Goal: Find contact information: Find contact information

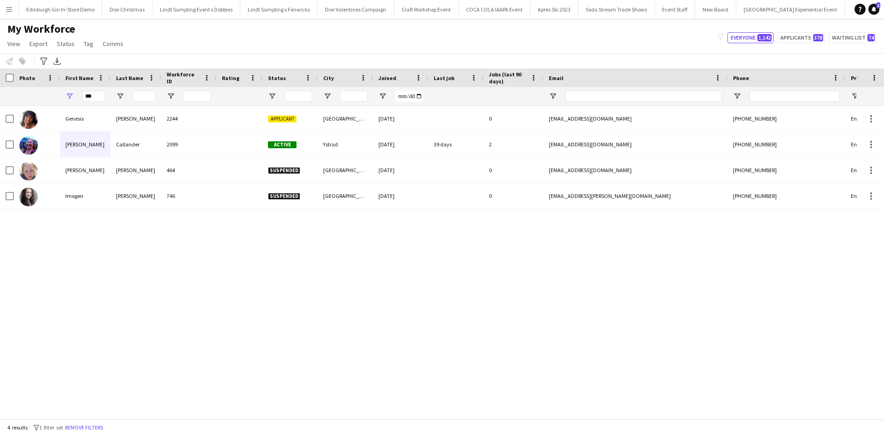
scroll to position [0, 9211]
click at [12, 7] on app-icon "Menu" at bounding box center [9, 9] width 7 height 7
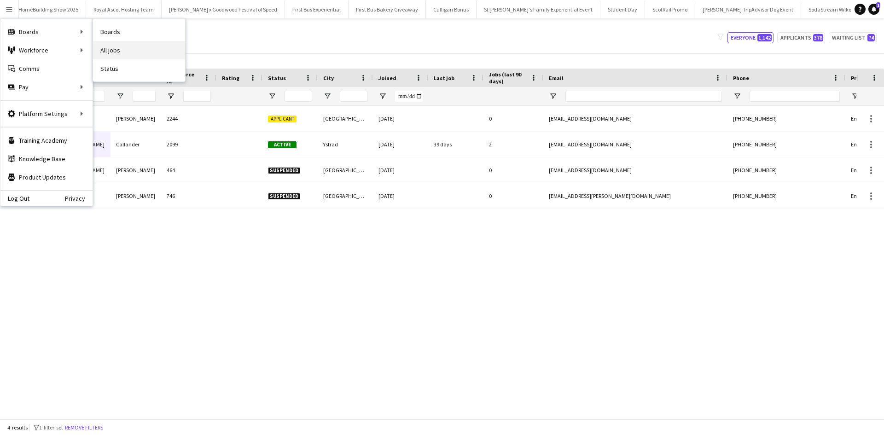
click at [113, 48] on link "All jobs" at bounding box center [139, 50] width 92 height 18
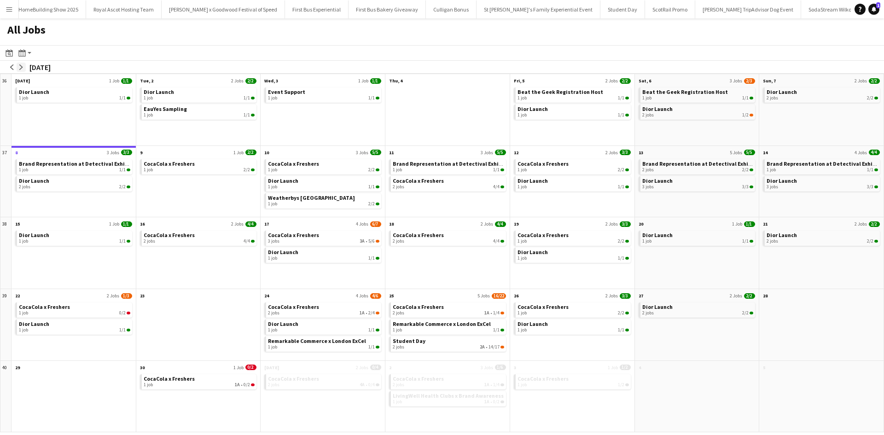
click at [21, 68] on app-icon "arrow-right" at bounding box center [21, 67] width 6 height 6
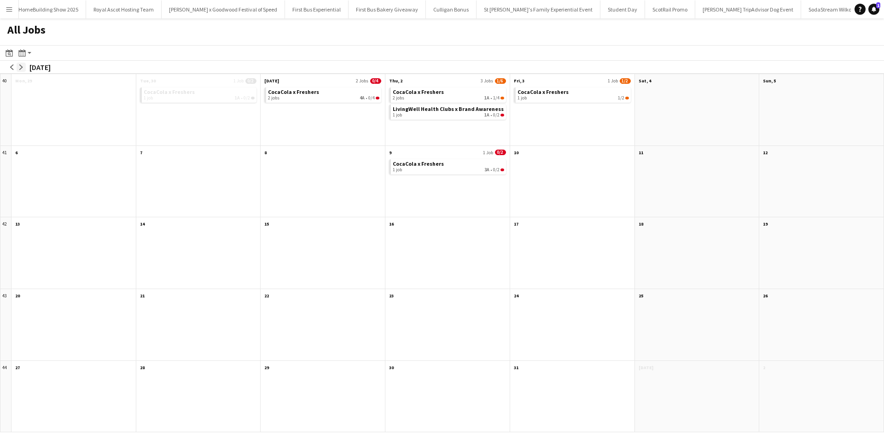
click at [23, 68] on app-icon "arrow-right" at bounding box center [21, 67] width 6 height 6
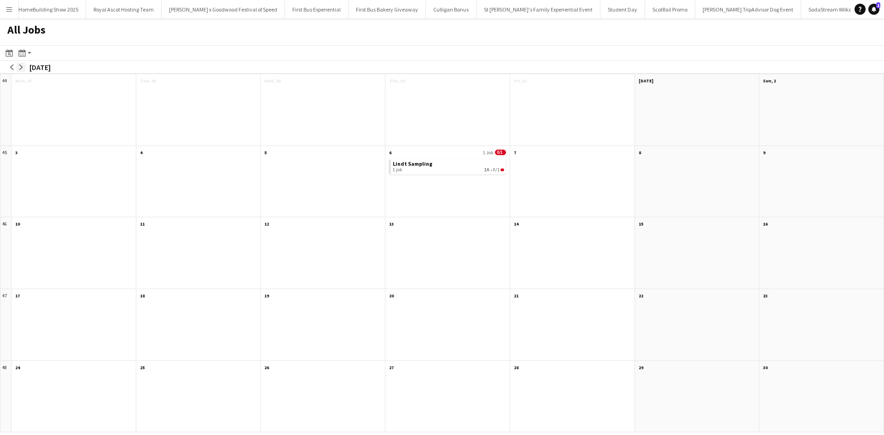
click at [23, 68] on app-icon "arrow-right" at bounding box center [21, 67] width 6 height 6
click at [12, 64] on app-icon "arrow-left" at bounding box center [12, 67] width 6 height 6
click at [469, 167] on div "1 job 1A • 0/1" at bounding box center [448, 170] width 111 height 6
click at [10, 8] on app-icon "Menu" at bounding box center [9, 9] width 7 height 7
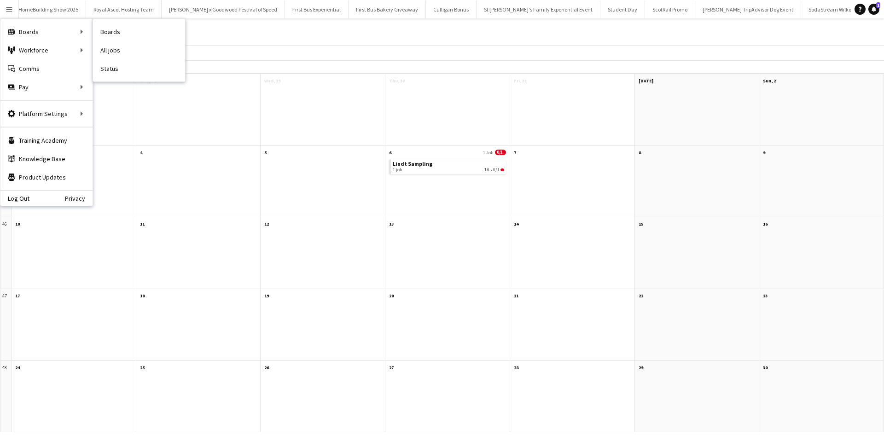
click at [131, 55] on link "All jobs" at bounding box center [139, 50] width 92 height 18
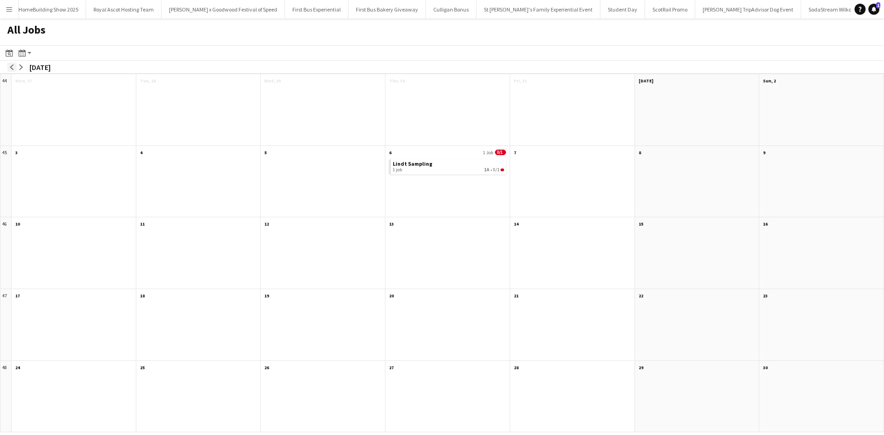
click at [12, 66] on app-icon "arrow-left" at bounding box center [12, 67] width 6 height 6
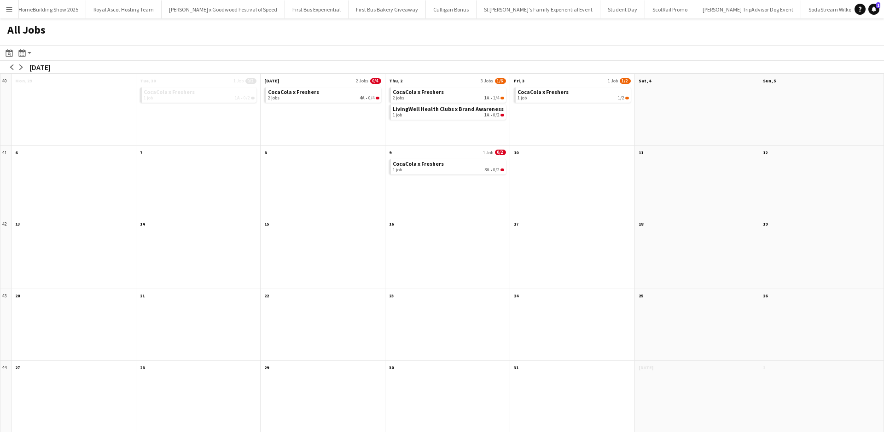
click at [29, 67] on div "arrow-left arrow-right October 2025" at bounding box center [31, 67] width 62 height 13
click at [24, 65] on button "arrow-right" at bounding box center [21, 67] width 9 height 9
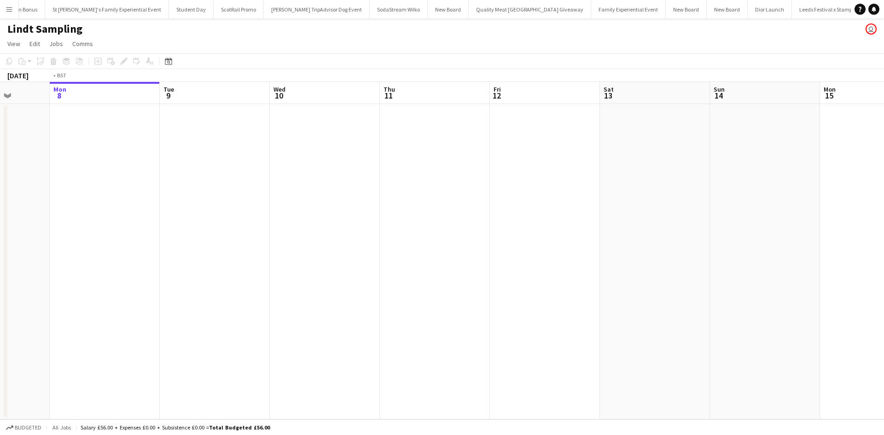
drag, startPoint x: 653, startPoint y: 302, endPoint x: 99, endPoint y: 255, distance: 555.3
click at [99, 255] on app-calendar-viewport "Fri 5 Sat 6 Sun 7 Mon 8 Tue 9 Wed 10 Thu 11 Fri 12 Sat 13 Sun 14 Mon 15 Tue 16 …" at bounding box center [442, 250] width 884 height 337
drag, startPoint x: 322, startPoint y: 262, endPoint x: 256, endPoint y: 255, distance: 66.6
click at [84, 232] on app-calendar-viewport "Thu 11 Fri 12 Sat 13 Sun 14 Mon 15 Tue 16 Wed 17 Thu 18 Fri 19 Sat 20 Sun 21 Mo…" at bounding box center [442, 250] width 884 height 337
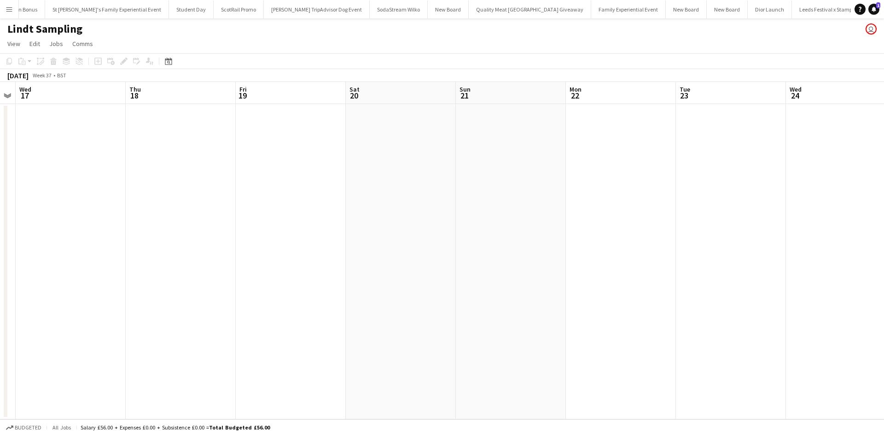
drag, startPoint x: 556, startPoint y: 317, endPoint x: 200, endPoint y: 255, distance: 361.8
click at [192, 255] on app-calendar-viewport "Sat 13 Sun 14 Mon 15 Tue 16 Wed 17 Thu 18 Fri 19 Sat 20 Sun 21 Mon 22 Tue 23 We…" at bounding box center [442, 250] width 884 height 337
drag, startPoint x: 517, startPoint y: 323, endPoint x: 382, endPoint y: 283, distance: 141.1
click at [202, 255] on app-calendar-viewport "Mon 15 Tue 16 Wed 17 Thu 18 Fri 19 Sat 20 Sun 21 Mon 22 Tue 23 Wed 24 Thu 25 Fr…" at bounding box center [442, 250] width 884 height 337
drag, startPoint x: 303, startPoint y: 279, endPoint x: 164, endPoint y: 246, distance: 142.5
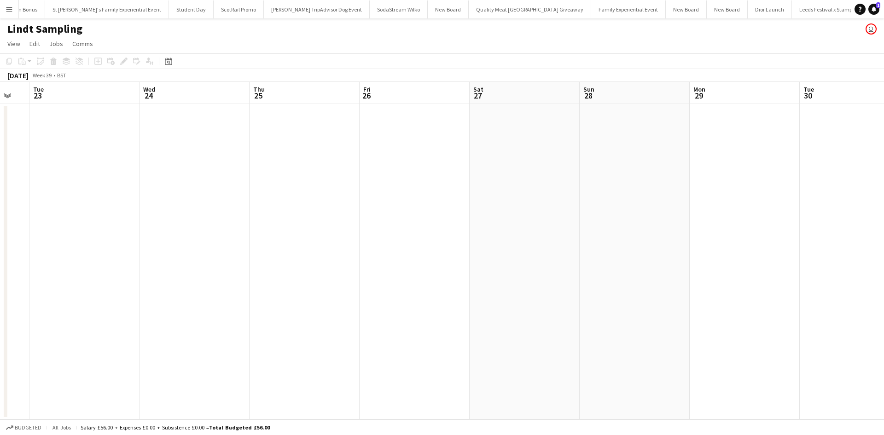
click at [159, 247] on app-calendar-viewport "Fri 19 Sat 20 Sun 21 Mon 22 Tue 23 Wed 24 Thu 25 Fri 26 Sat 27 Sun 28 Mon 29 Tu…" at bounding box center [442, 250] width 884 height 337
drag, startPoint x: 309, startPoint y: 272, endPoint x: 521, endPoint y: 308, distance: 215.2
click at [209, 250] on app-calendar-viewport "Fri 26 Sat 27 Sun 28 Mon 29 Tue 30 Wed 1 Thu 2 Fri 3 Sat 4 Sun 5 Mon 6 Tue 7 We…" at bounding box center [442, 250] width 884 height 337
drag, startPoint x: 473, startPoint y: 297, endPoint x: 746, endPoint y: 353, distance: 278.7
click at [242, 250] on app-calendar-viewport "Fri 26 Sat 27 Sun 28 Mon 29 Tue 30 Wed 1 Thu 2 Fri 3 Sat 4 Sun 5 Mon 6 Tue 7 We…" at bounding box center [442, 250] width 884 height 337
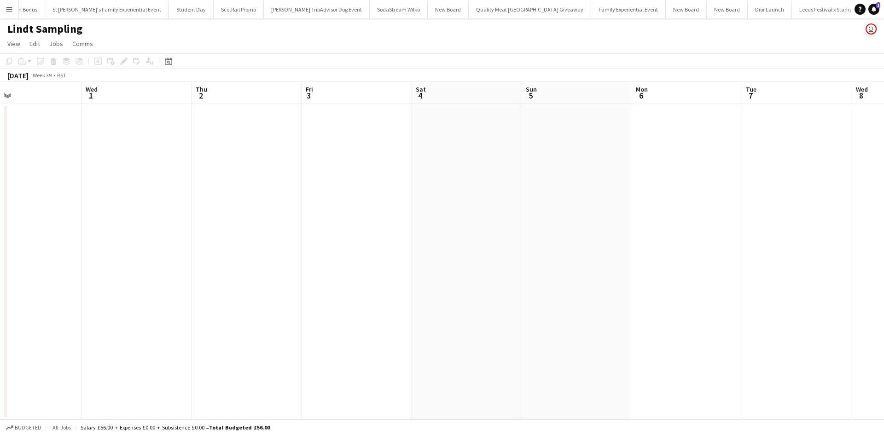
drag, startPoint x: 746, startPoint y: 353, endPoint x: 332, endPoint y: 263, distance: 423.5
click at [334, 264] on app-calendar-viewport "Sun 28 Mon 29 Tue 30 Wed 1 Thu 2 Fri 3 Sat 4 Sun 5 Mon 6 Tue 7 Wed 8 Thu 9 Fri …" at bounding box center [442, 250] width 884 height 337
drag, startPoint x: 736, startPoint y: 338, endPoint x: 371, endPoint y: 249, distance: 375.8
click at [334, 246] on app-calendar-viewport "Wed 1 Thu 2 Fri 3 Sat 4 Sun 5 Mon 6 Tue 7 Wed 8 Thu 9 Fri 10 Sat 11 Sun 12 Mon …" at bounding box center [442, 250] width 884 height 337
drag, startPoint x: 468, startPoint y: 261, endPoint x: 581, endPoint y: 269, distance: 114.0
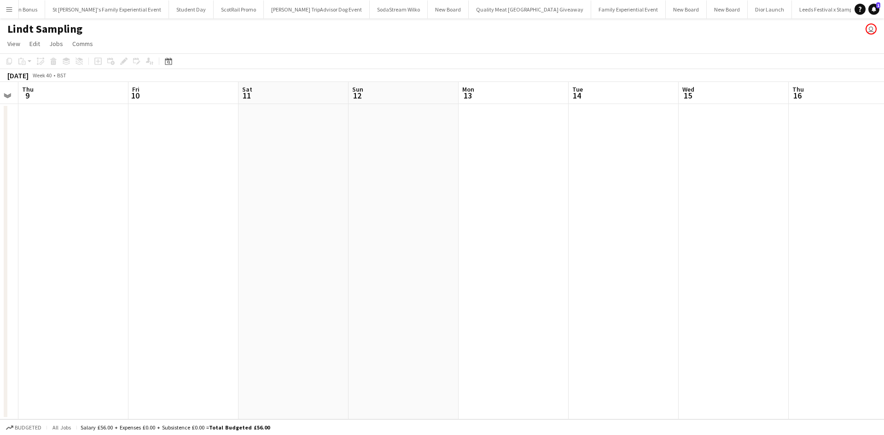
click at [269, 216] on app-calendar-viewport "Sun 5 Mon 6 Tue 7 Wed 8 Thu 9 Fri 10 Sat 11 Sun 12 Mon 13 Tue 14 Wed 15 Thu 16 …" at bounding box center [442, 250] width 884 height 337
drag, startPoint x: 239, startPoint y: 197, endPoint x: 395, endPoint y: 222, distance: 158.0
click at [208, 192] on app-calendar-viewport "Fri 10 Sat 11 Sun 12 Mon 13 Tue 14 Wed 15 Thu 16 Fri 17 Sat 18 Sun 19 Mon 20 Tu…" at bounding box center [442, 250] width 884 height 337
drag, startPoint x: 622, startPoint y: 277, endPoint x: 244, endPoint y: 201, distance: 385.9
click at [239, 200] on app-calendar-viewport "Sun 12 Mon 13 Tue 14 Wed 15 Thu 16 Fri 17 Sat 18 Sun 19 Mon 20 Tue 21 Wed 22 Th…" at bounding box center [442, 250] width 884 height 337
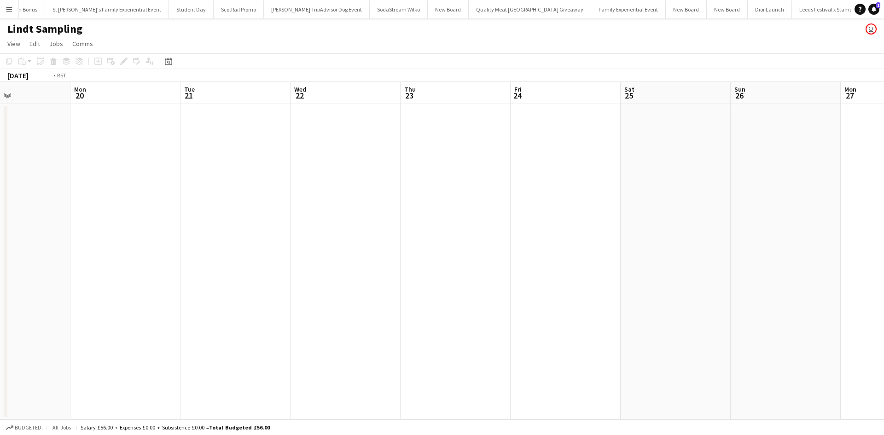
drag, startPoint x: 500, startPoint y: 267, endPoint x: 110, endPoint y: 187, distance: 398.0
click at [99, 186] on app-calendar-viewport "Fri 17 Sat 18 Sun 19 Mon 20 Tue 21 Wed 22 Thu 23 Fri 24 Sat 25 Sun 26 Mon 27 Tu…" at bounding box center [442, 250] width 884 height 337
drag, startPoint x: 146, startPoint y: 202, endPoint x: 698, endPoint y: 325, distance: 565.9
click at [147, 202] on app-calendar-viewport "Sun 26 Mon 27 Tue 28 Wed 29 Thu 30 Fri 31 Sat 1 Sun 2 Mon 3 Tue 4 Wed 5 Thu 6 F…" at bounding box center [442, 250] width 884 height 337
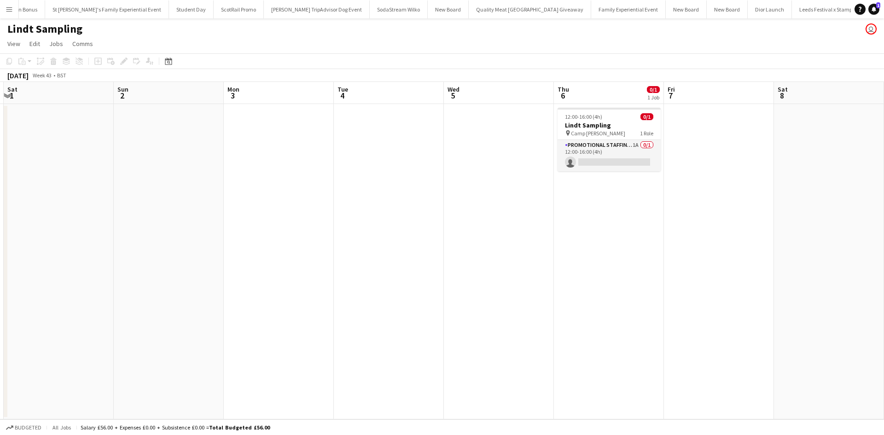
drag, startPoint x: 698, startPoint y: 325, endPoint x: 239, endPoint y: 218, distance: 471.6
click at [197, 215] on app-calendar-viewport "Wed 29 Thu 30 Fri 31 Sat 1 Sun 2 Mon 3 Tue 4 Wed 5 Thu 6 0/1 1 Job Fri 7 Sat 8 …" at bounding box center [442, 250] width 884 height 337
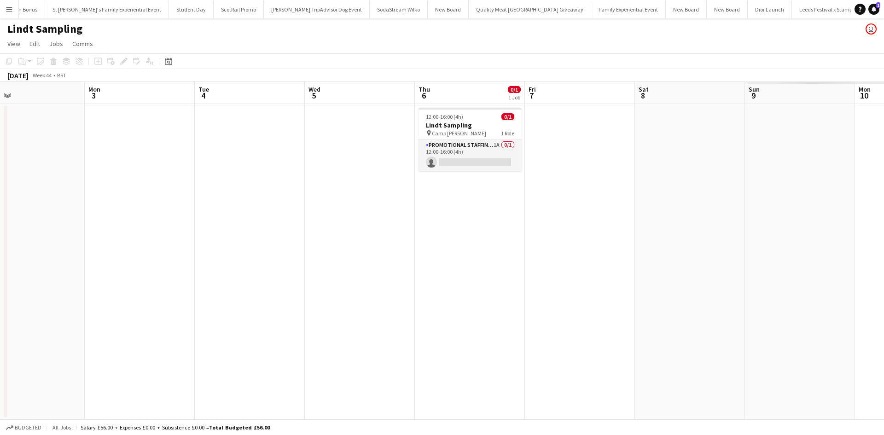
drag, startPoint x: 502, startPoint y: 278, endPoint x: 453, endPoint y: 269, distance: 50.1
click at [453, 269] on app-calendar-viewport "Wed 29 Thu 30 Fri 31 Sat 1 Sun 2 Mon 3 Tue 4 Wed 5 Thu 6 0/1 1 Job Fri 7 Sat 8 …" at bounding box center [442, 250] width 884 height 337
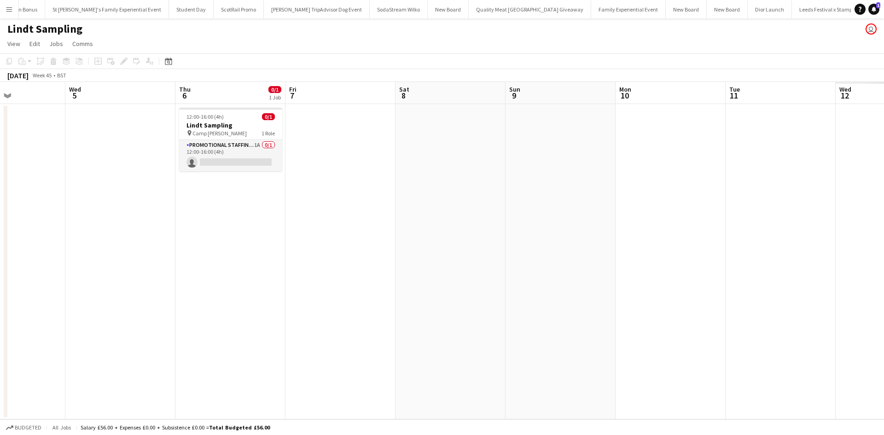
scroll to position [0, 265]
click at [244, 122] on h3 "Lindt Sampling" at bounding box center [230, 125] width 103 height 8
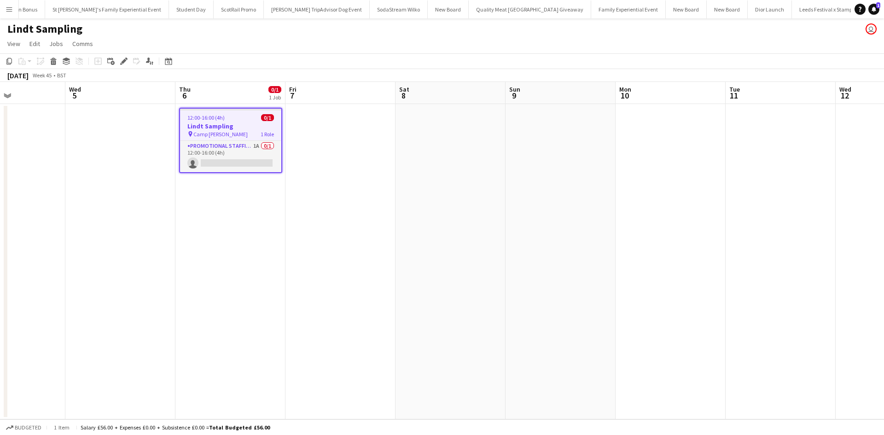
drag, startPoint x: 54, startPoint y: 61, endPoint x: 102, endPoint y: 82, distance: 52.8
click at [55, 62] on icon at bounding box center [53, 62] width 5 height 5
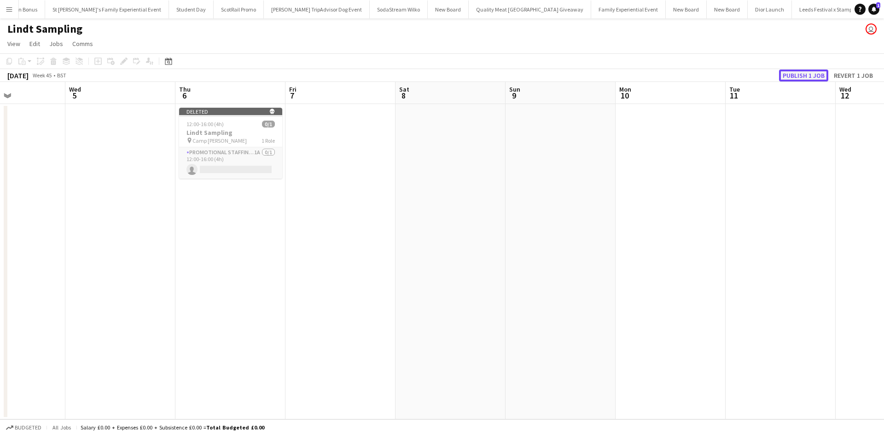
click at [795, 73] on button "Publish 1 job" at bounding box center [803, 76] width 49 height 12
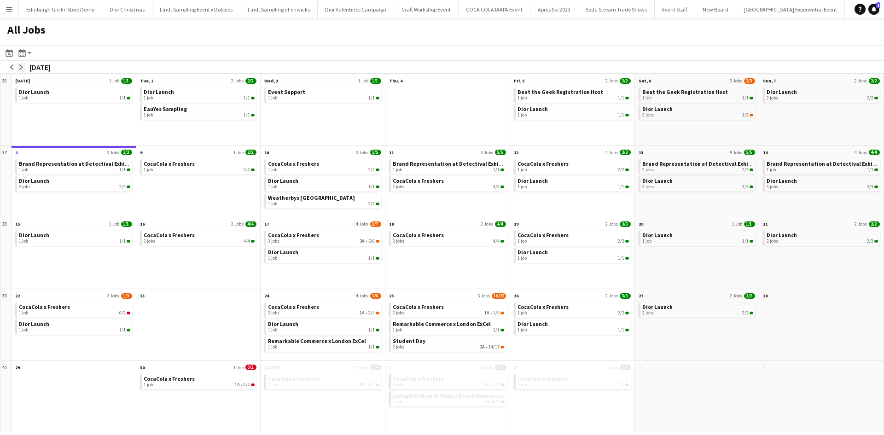
click at [25, 65] on button "arrow-right" at bounding box center [21, 67] width 9 height 9
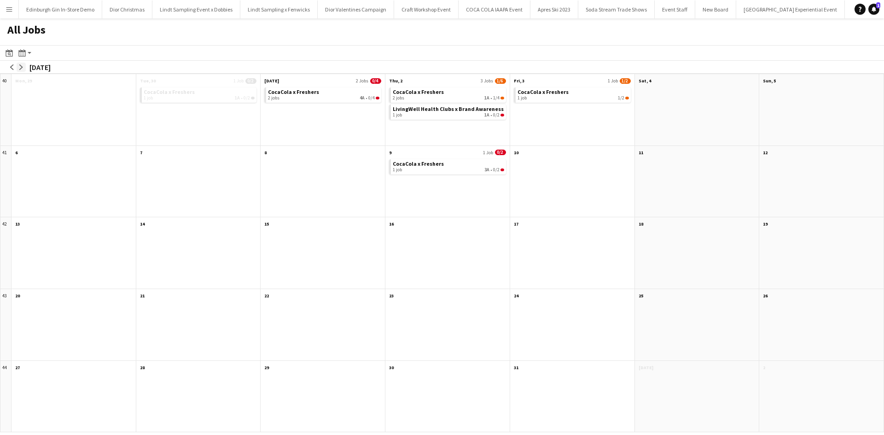
click at [25, 65] on button "arrow-right" at bounding box center [21, 67] width 9 height 9
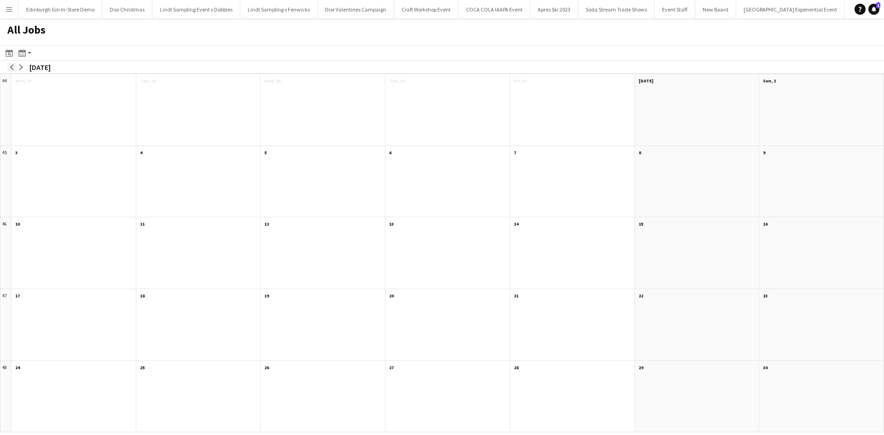
click at [11, 67] on app-icon "arrow-left" at bounding box center [12, 67] width 6 height 6
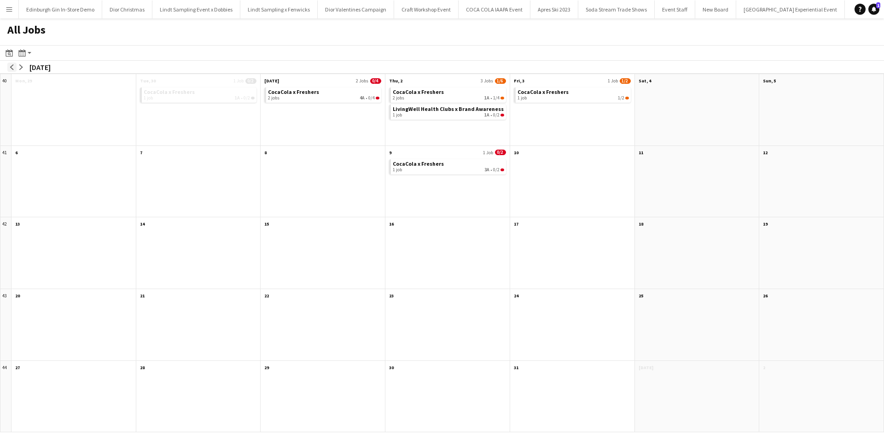
click at [11, 67] on app-icon "arrow-left" at bounding box center [12, 67] width 6 height 6
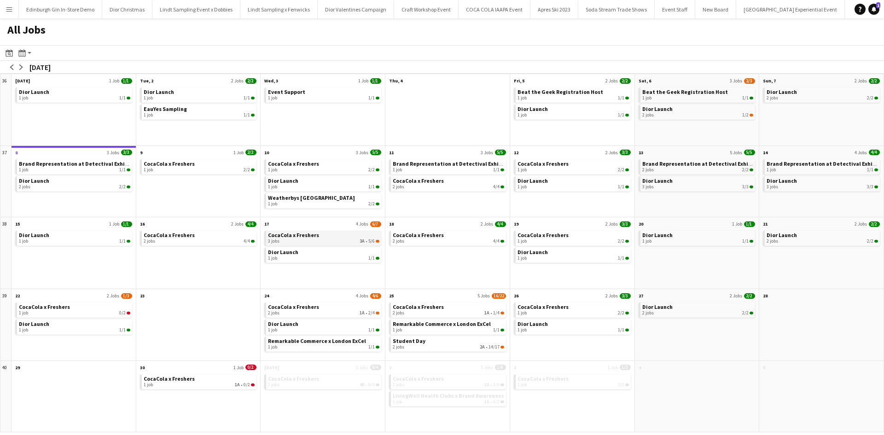
click at [298, 241] on div "3 jobs 3A • 5/6" at bounding box center [323, 241] width 111 height 6
click at [10, 9] on app-icon "Menu" at bounding box center [9, 9] width 7 height 7
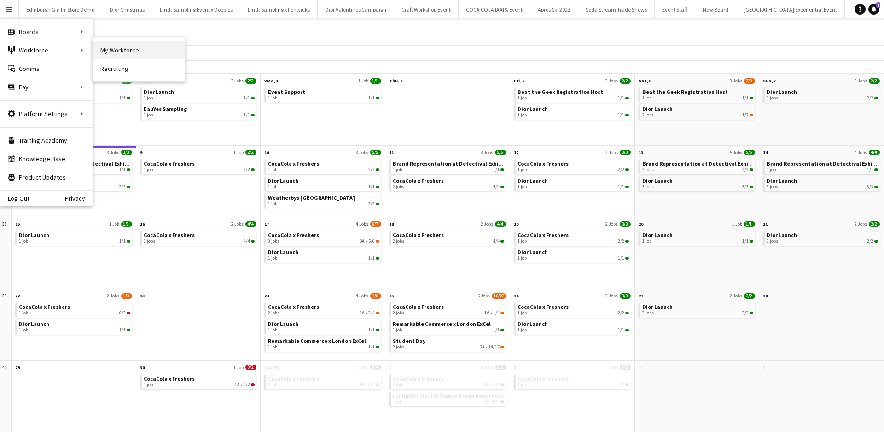
click at [115, 52] on link "My Workforce" at bounding box center [139, 50] width 92 height 18
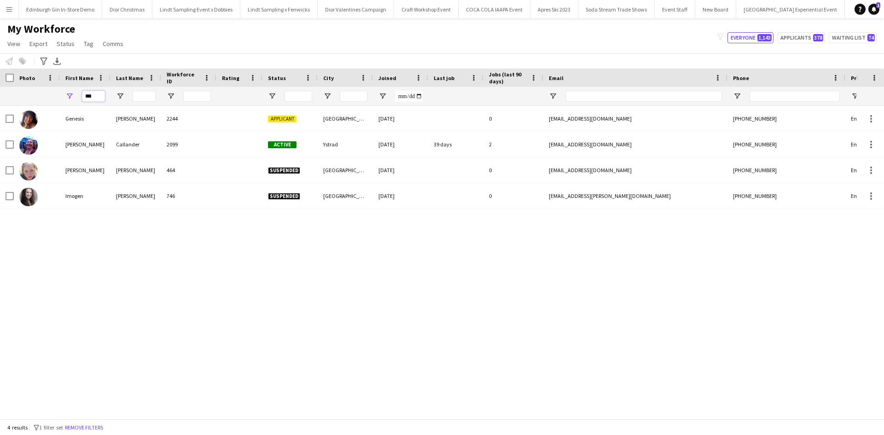
drag, startPoint x: 99, startPoint y: 95, endPoint x: 61, endPoint y: 97, distance: 37.8
click at [61, 97] on div "***" at bounding box center [85, 96] width 51 height 18
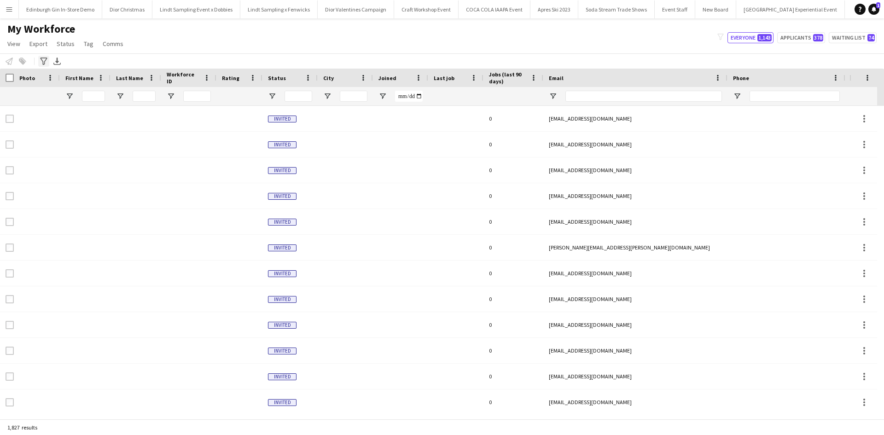
click at [44, 62] on icon at bounding box center [43, 61] width 7 height 7
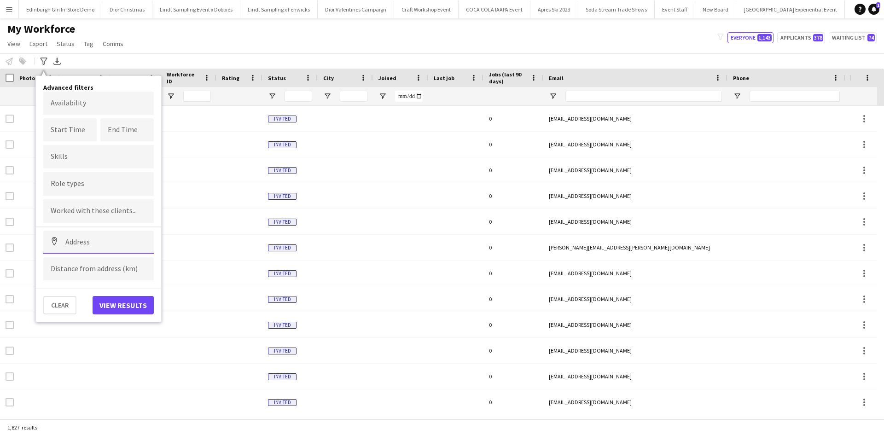
click at [92, 239] on input at bounding box center [98, 242] width 110 height 23
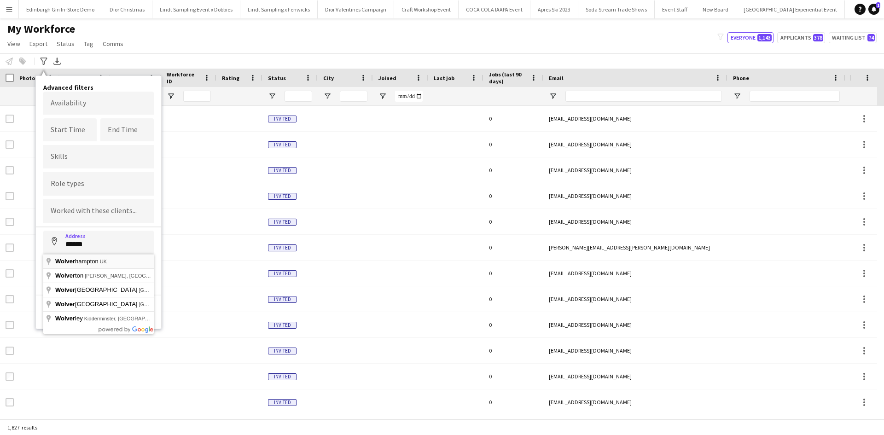
type input "**********"
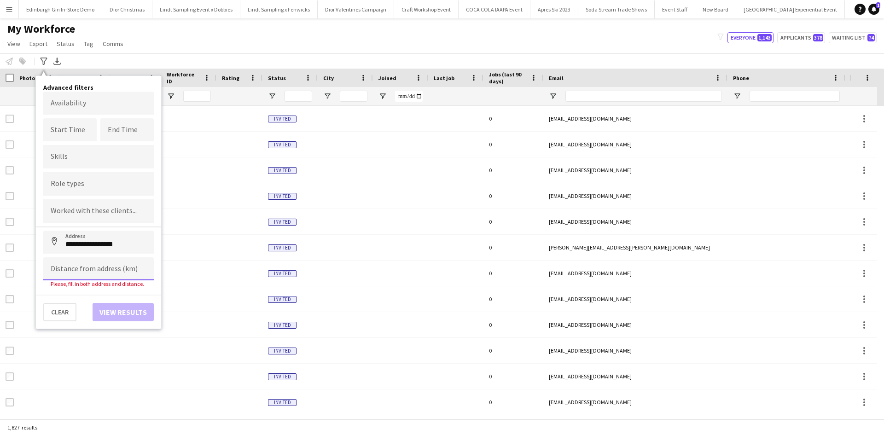
click at [81, 271] on input at bounding box center [98, 268] width 110 height 23
type input "*****"
click button "Address" at bounding box center [54, 242] width 22 height 22
type input "**********"
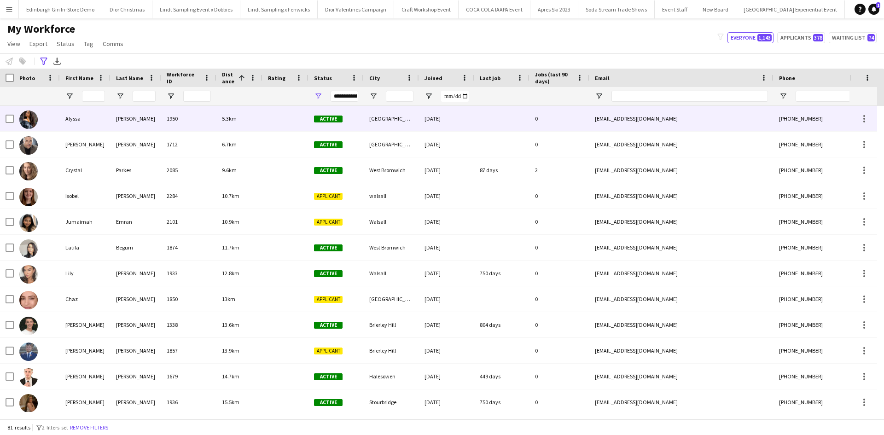
click at [80, 122] on div "Alyssa" at bounding box center [85, 118] width 51 height 25
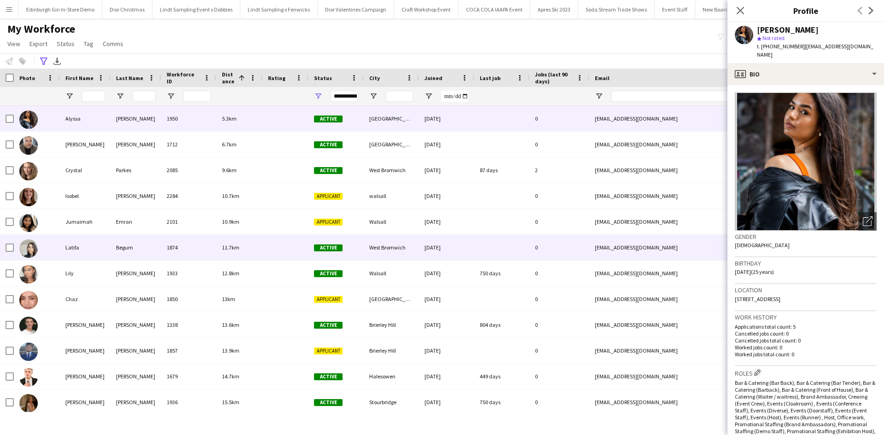
click at [75, 246] on div "Latifa" at bounding box center [85, 247] width 51 height 25
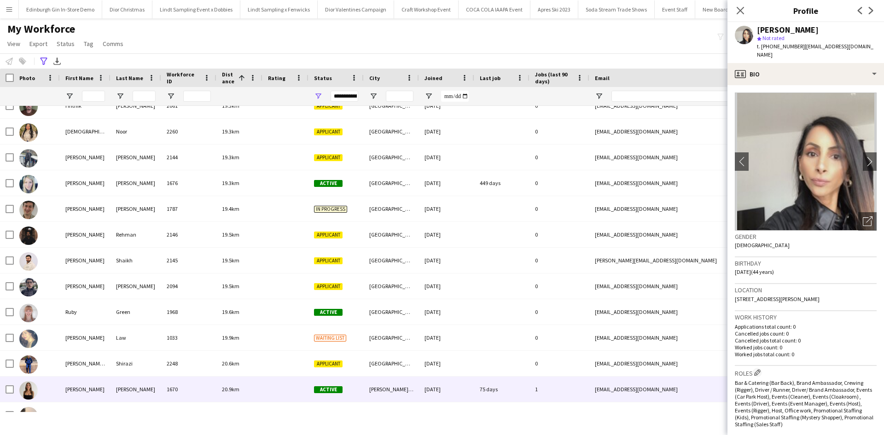
scroll to position [644, 0]
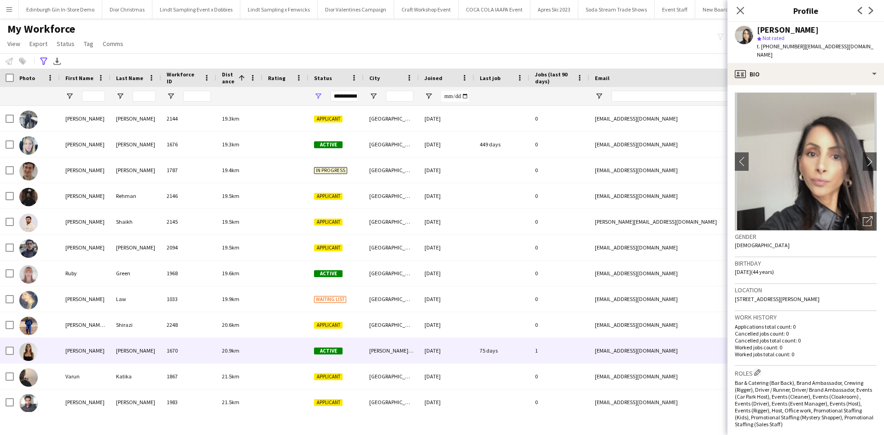
click at [74, 351] on div "[PERSON_NAME]" at bounding box center [85, 350] width 51 height 25
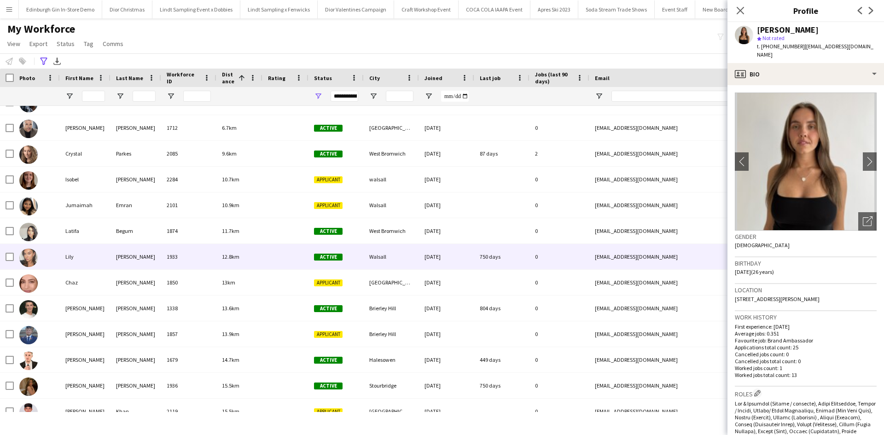
scroll to position [0, 0]
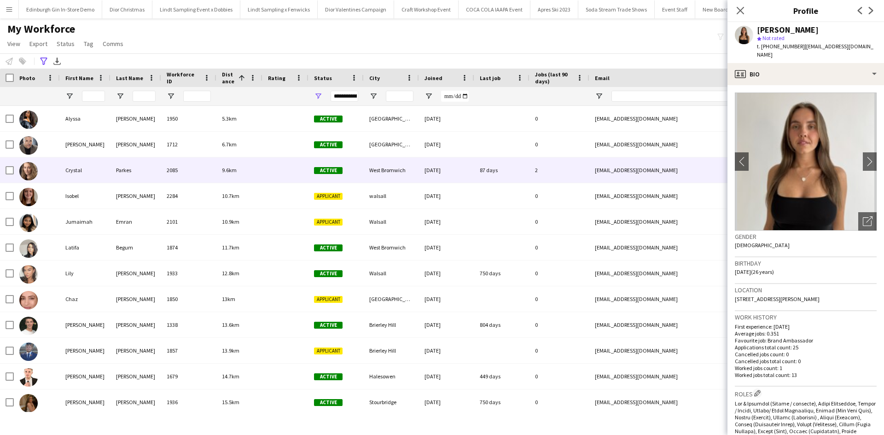
click at [79, 168] on div "Crystal" at bounding box center [85, 169] width 51 height 25
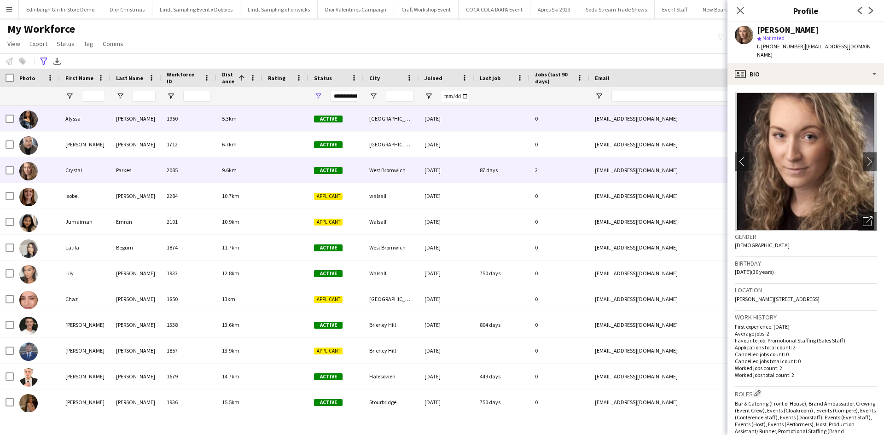
click at [79, 118] on div "Alyssa" at bounding box center [85, 118] width 51 height 25
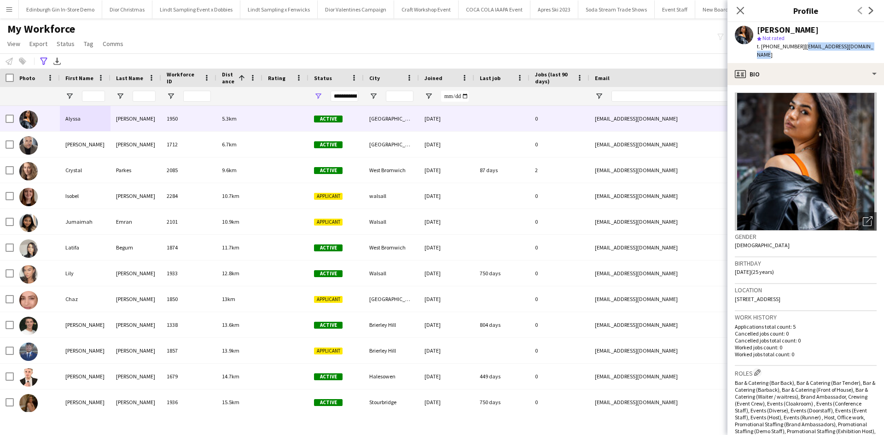
drag, startPoint x: 802, startPoint y: 46, endPoint x: 883, endPoint y: 44, distance: 81.5
click at [883, 44] on app-profile-header "[PERSON_NAME] star Not rated t. [PHONE_NUMBER] | [EMAIL_ADDRESS][DOMAIN_NAME]" at bounding box center [805, 42] width 157 height 41
copy span "[EMAIL_ADDRESS][DOMAIN_NAME]"
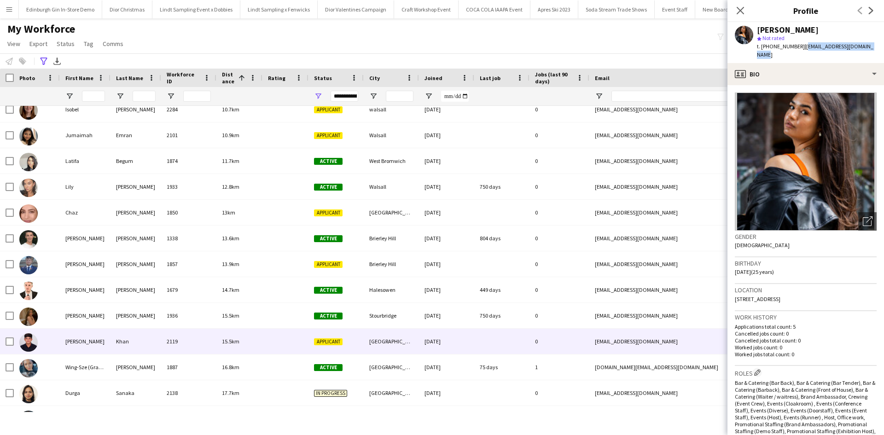
scroll to position [92, 0]
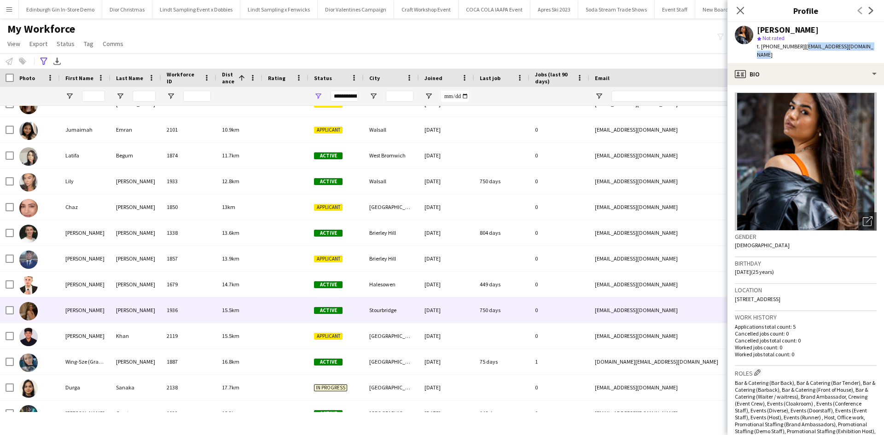
click at [84, 312] on div "[PERSON_NAME]" at bounding box center [85, 309] width 51 height 25
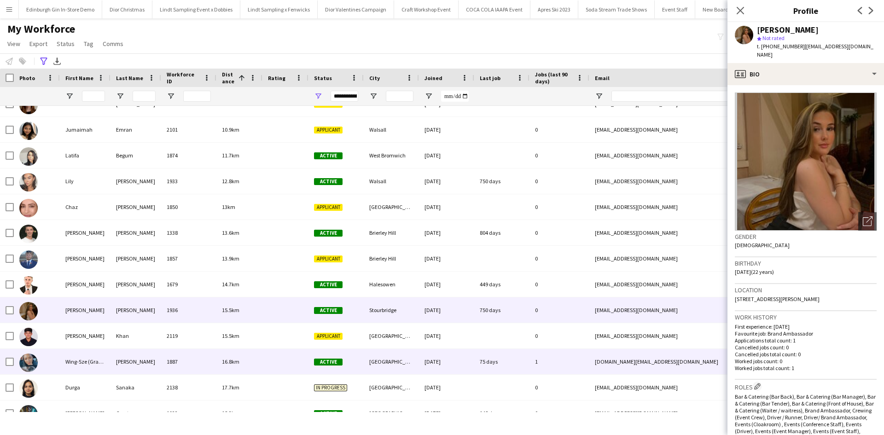
click at [81, 358] on div "Wing-Sze (Grace)" at bounding box center [85, 361] width 51 height 25
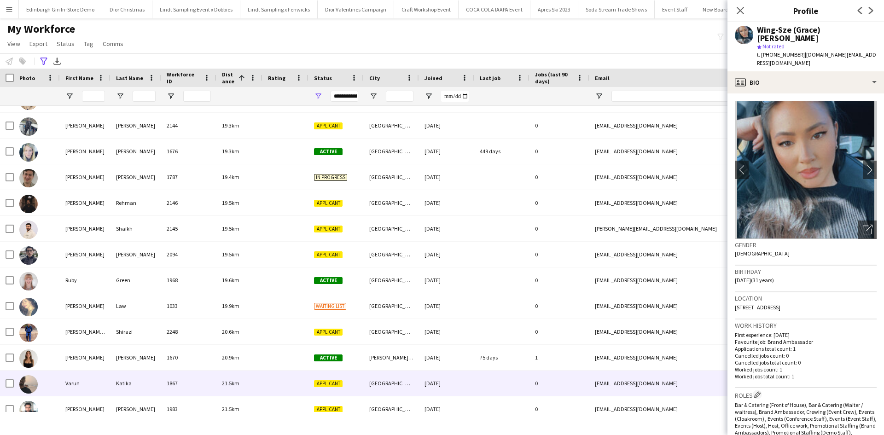
scroll to position [0, 0]
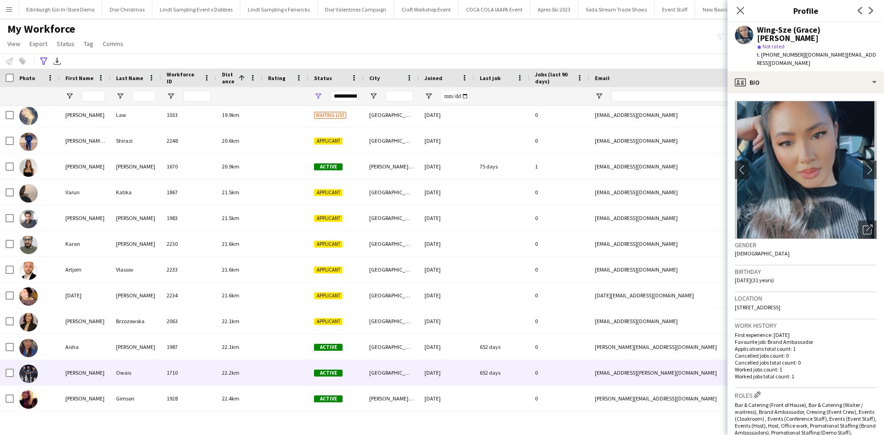
click at [75, 364] on div "[PERSON_NAME]" at bounding box center [85, 372] width 51 height 25
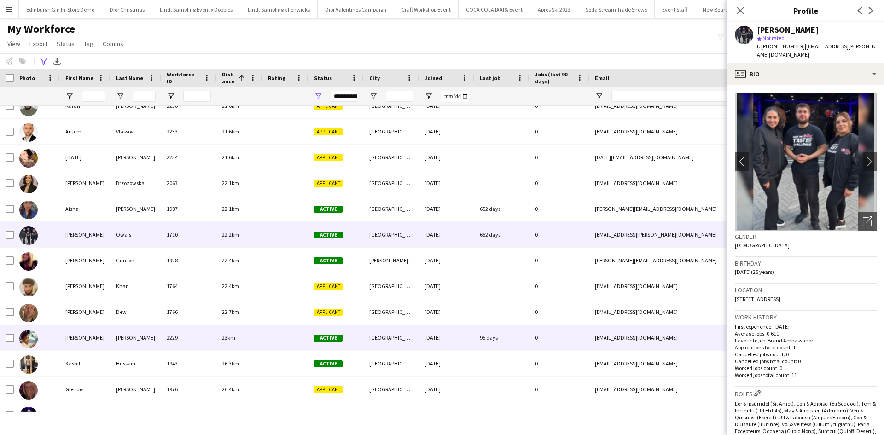
click at [75, 343] on div "[PERSON_NAME]" at bounding box center [85, 337] width 51 height 25
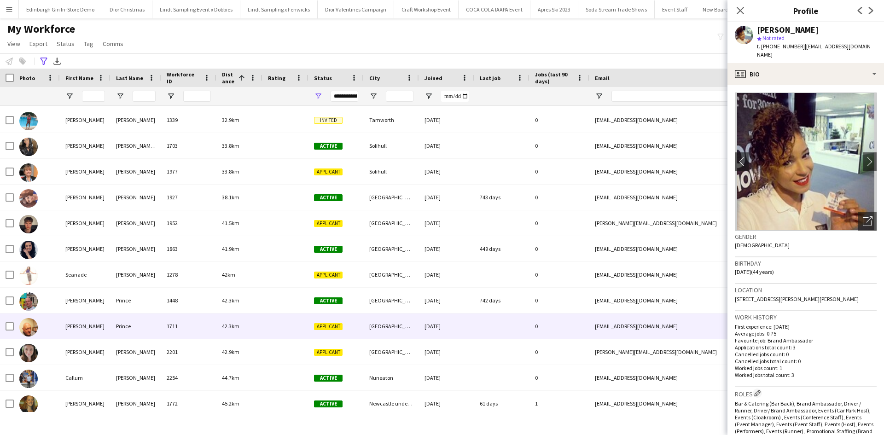
scroll to position [1473, 0]
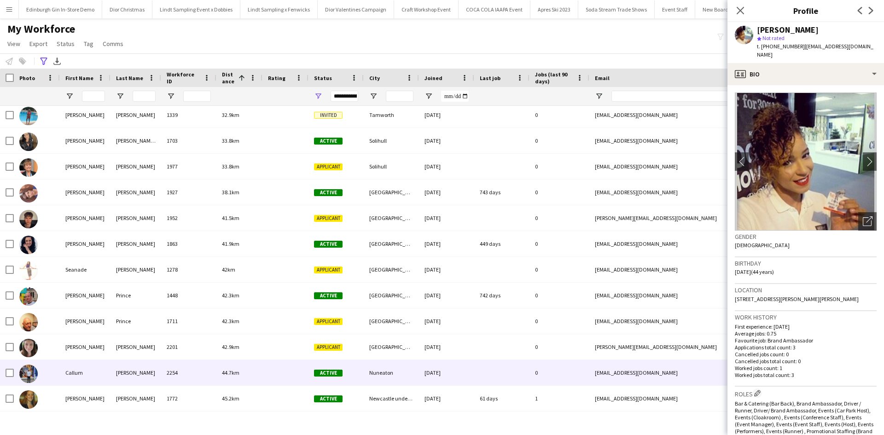
click at [70, 367] on div "Callum" at bounding box center [85, 372] width 51 height 25
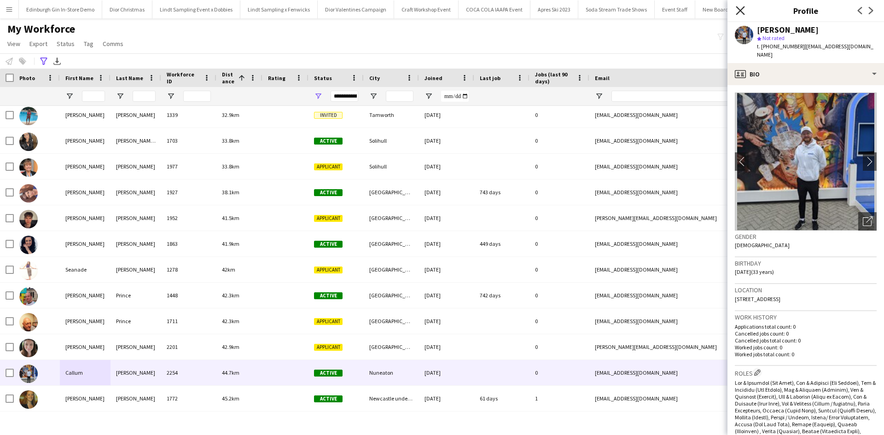
click at [739, 6] on icon "Close pop-in" at bounding box center [740, 10] width 9 height 9
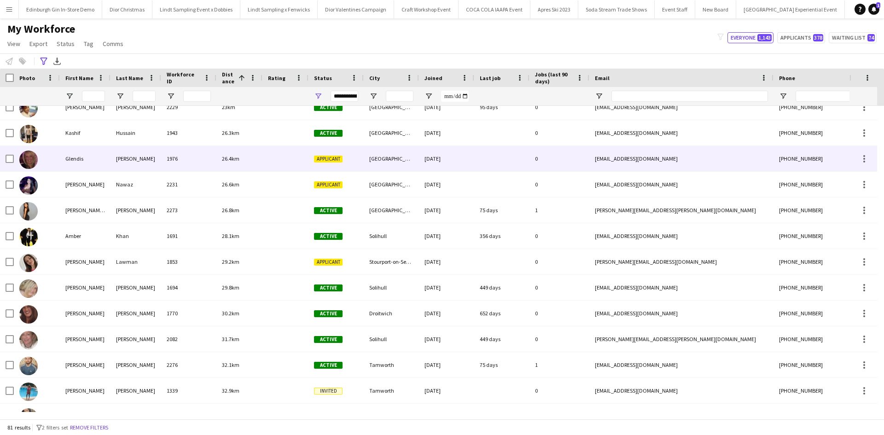
scroll to position [1197, 0]
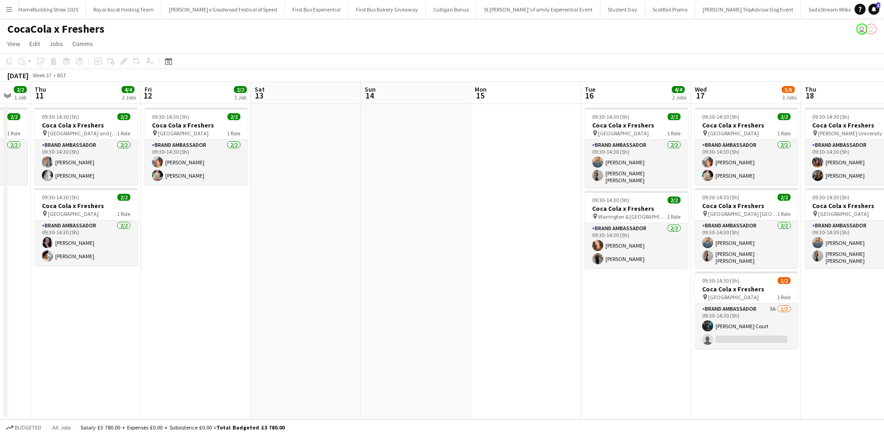
scroll to position [0, 439]
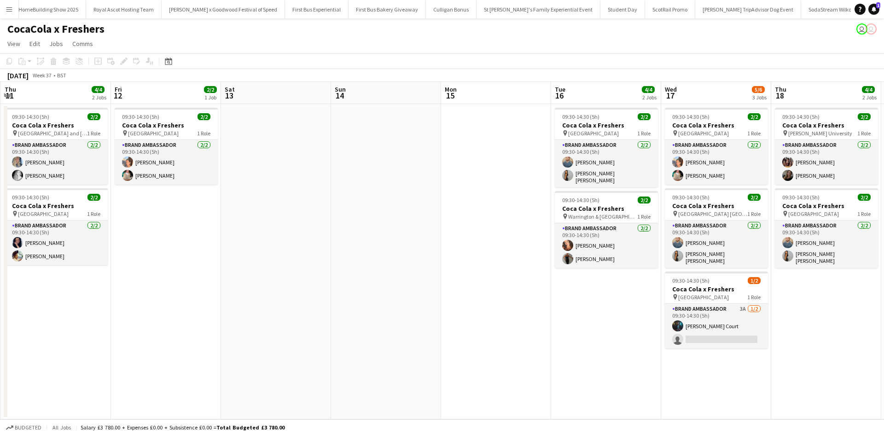
drag, startPoint x: 640, startPoint y: 322, endPoint x: 200, endPoint y: 298, distance: 440.3
click at [201, 299] on app-calendar-viewport "Sun 7 Mon 8 Tue 9 2/2 1 Job Wed 10 2/2 1 Job Thu 11 4/4 2 Jobs Fri 12 2/2 1 Job…" at bounding box center [442, 250] width 884 height 337
